Goal: Information Seeking & Learning: Learn about a topic

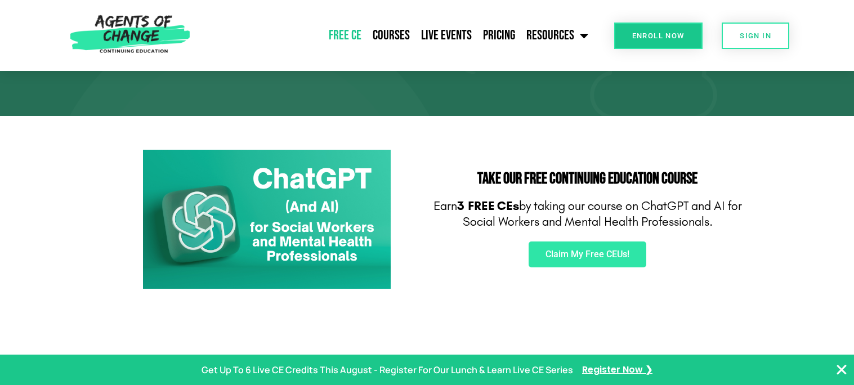
click at [350, 33] on link "Free CE" at bounding box center [345, 35] width 44 height 28
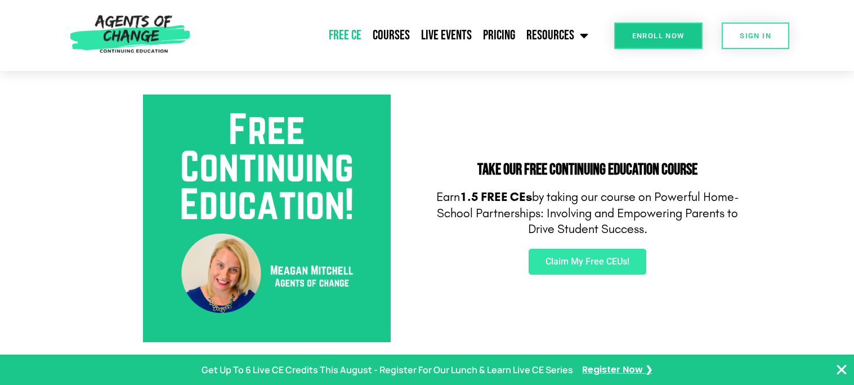
scroll to position [380, 0]
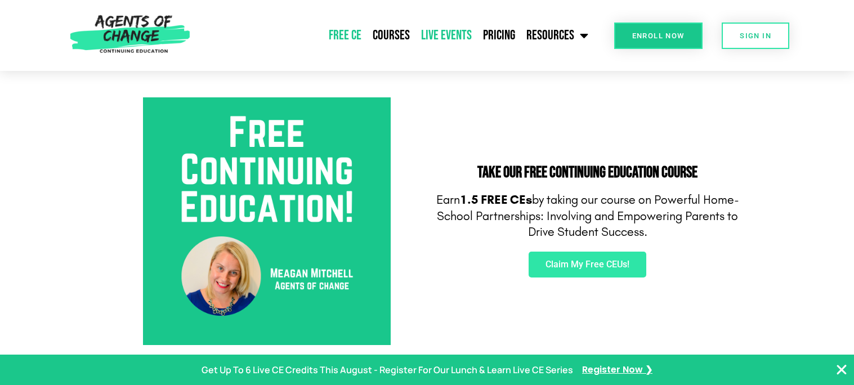
click at [450, 42] on link "Live Events" at bounding box center [446, 35] width 62 height 28
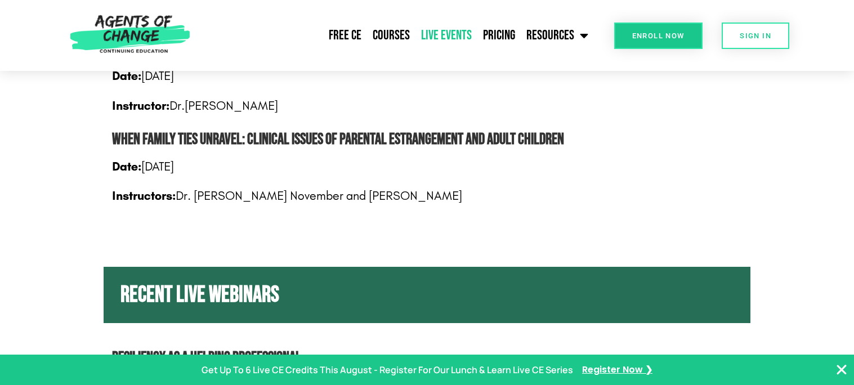
scroll to position [1228, 0]
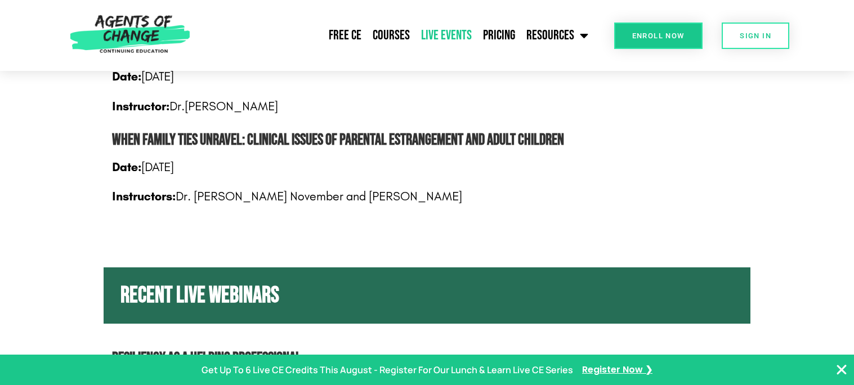
click at [524, 142] on h2 "When Family Ties Unravel: Clinical Issues of Parental Estrangement and Adult Ch…" at bounding box center [421, 140] width 619 height 25
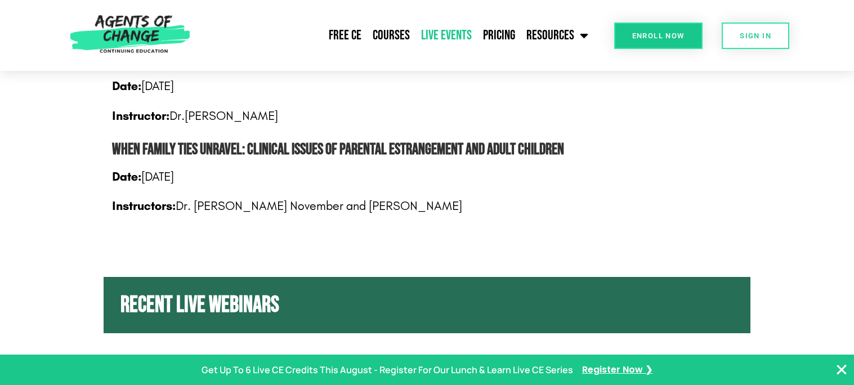
scroll to position [1221, 0]
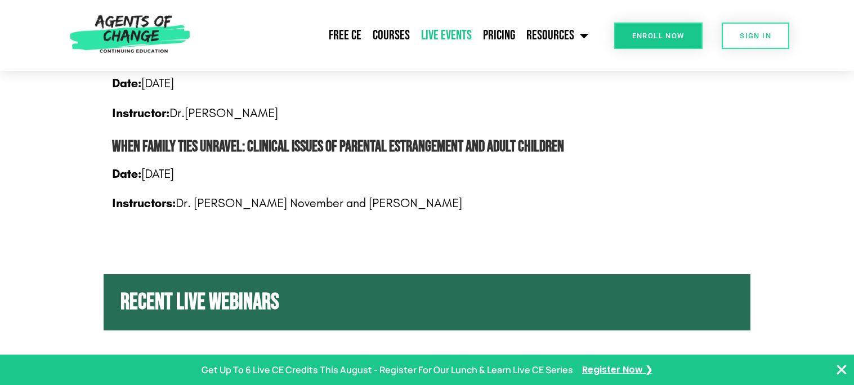
click at [397, 202] on span "Instructors: Dr. Alyse November and Stephanie Newberg" at bounding box center [287, 203] width 350 height 15
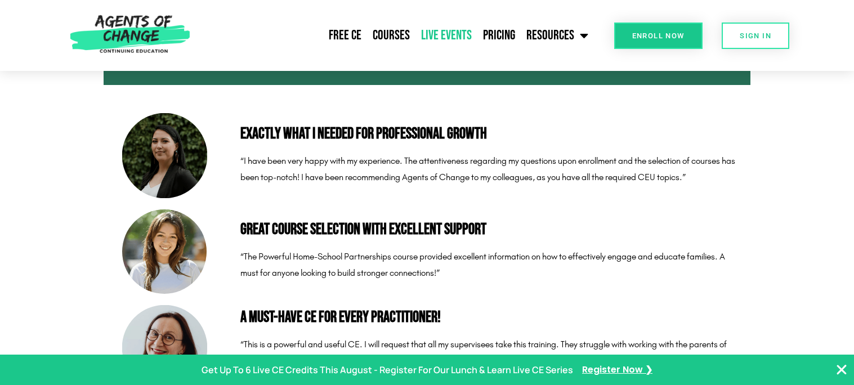
scroll to position [3115, 0]
